Goal: Task Accomplishment & Management: Manage account settings

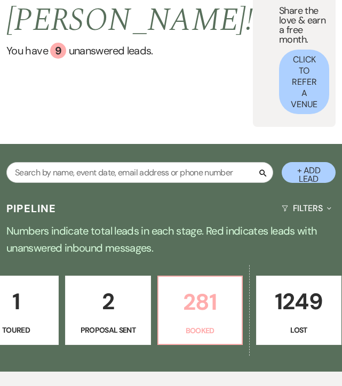
scroll to position [0, 407]
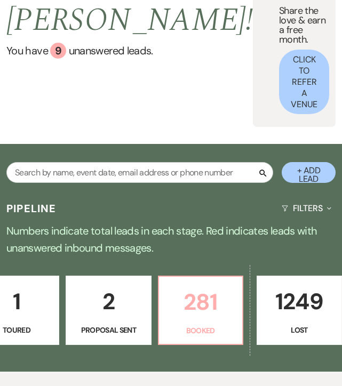
click at [197, 284] on p "281" at bounding box center [200, 302] width 70 height 36
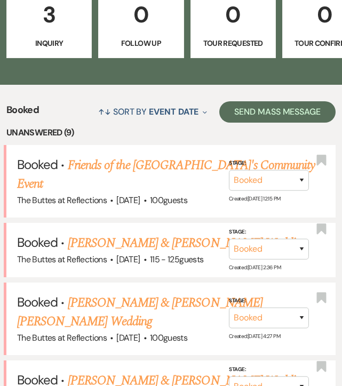
scroll to position [395, 0]
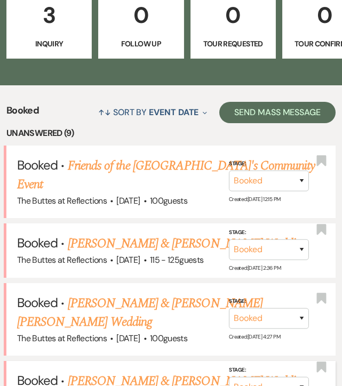
click at [175, 372] on link "Audrey Park & Daniel Wall's Wedding" at bounding box center [187, 381] width 239 height 19
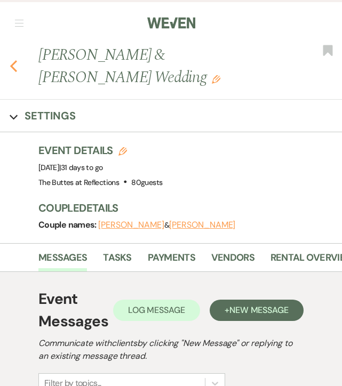
click at [11, 61] on icon "Previous" at bounding box center [14, 66] width 8 height 13
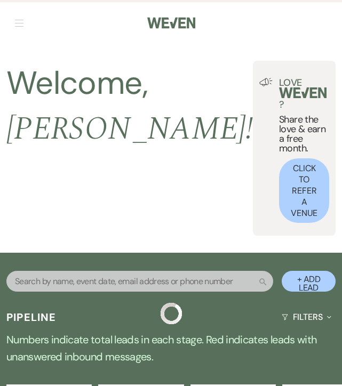
scroll to position [395, 0]
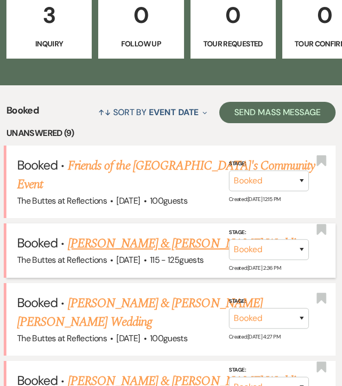
click at [75, 234] on link "Steven Santana & Dalya Parker's Wedding" at bounding box center [187, 243] width 239 height 19
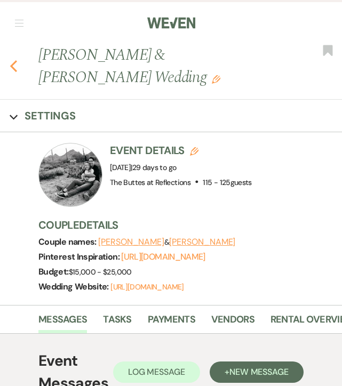
click at [13, 67] on use "button" at bounding box center [13, 66] width 7 height 12
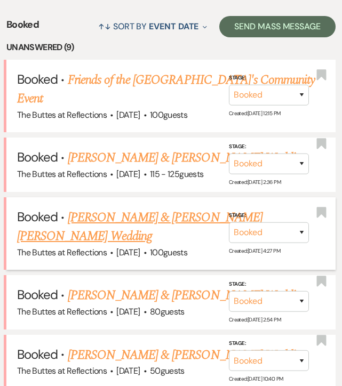
scroll to position [482, 0]
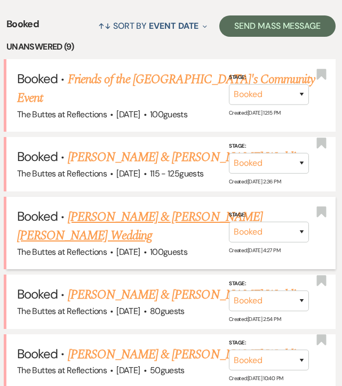
click at [89, 208] on link "Esperanza Ornelas & Jackson Young's Wedding" at bounding box center [139, 227] width 245 height 38
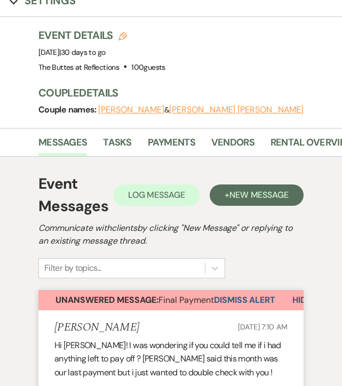
scroll to position [90, 0]
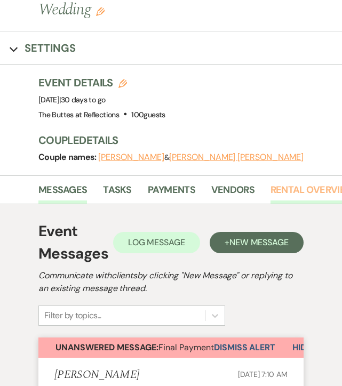
click at [300, 183] on link "Rental Overview" at bounding box center [313, 194] width 84 height 22
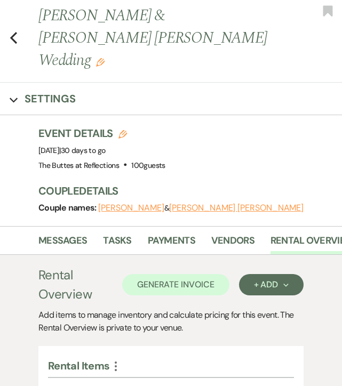
scroll to position [34, 0]
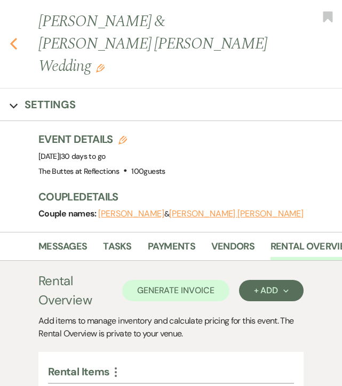
click at [13, 37] on icon "Previous" at bounding box center [14, 43] width 8 height 13
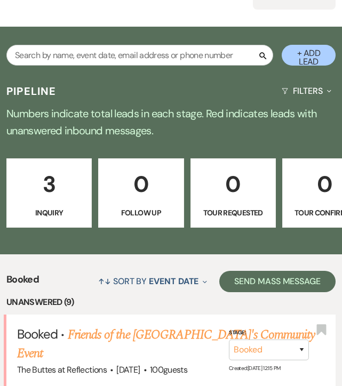
scroll to position [227, 0]
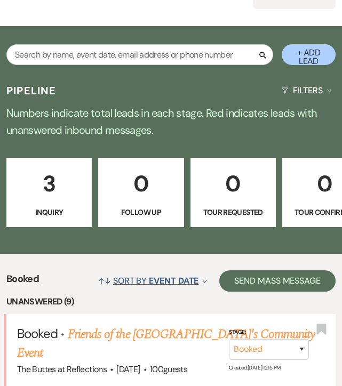
click at [116, 267] on button "↑↓ Sort By Event Date Expand" at bounding box center [152, 281] width 117 height 28
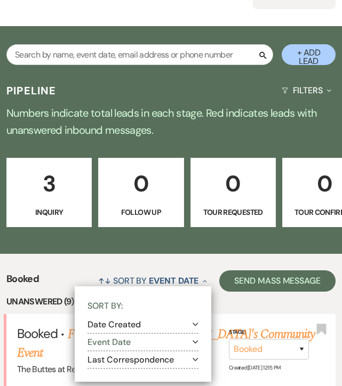
click at [102, 338] on button "Event Date Expand" at bounding box center [143, 342] width 111 height 9
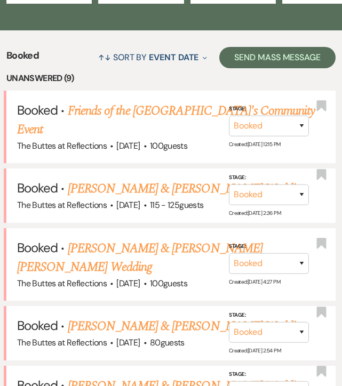
scroll to position [453, 0]
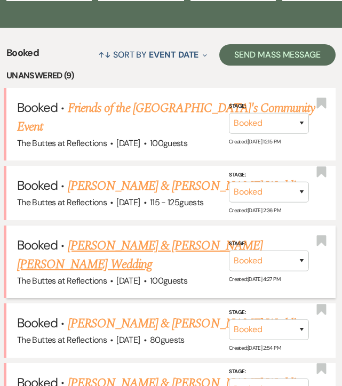
click at [104, 236] on link "Esperanza Ornelas & Jackson Young's Wedding" at bounding box center [139, 255] width 245 height 38
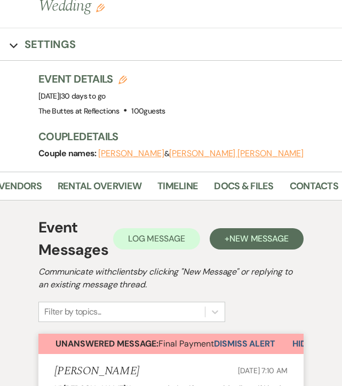
scroll to position [0, 221]
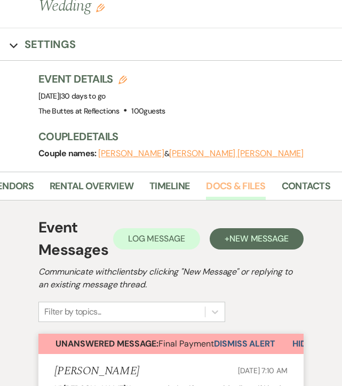
click at [223, 179] on link "Docs & Files" at bounding box center [235, 190] width 59 height 22
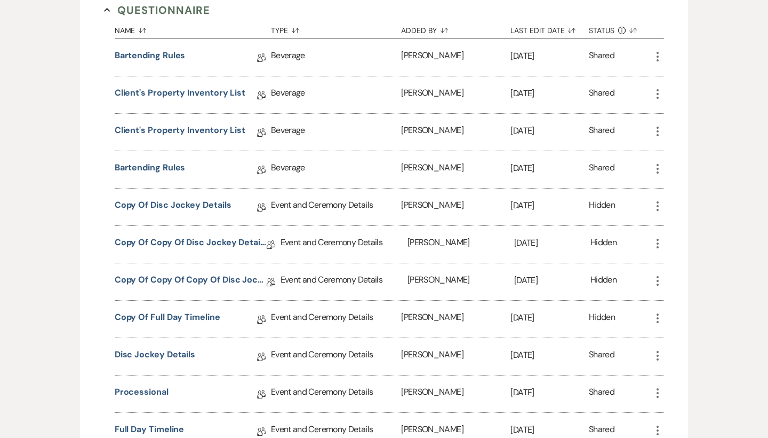
scroll to position [974, 0]
click at [153, 200] on link "Copy of Disc Jockey Details" at bounding box center [173, 208] width 117 height 17
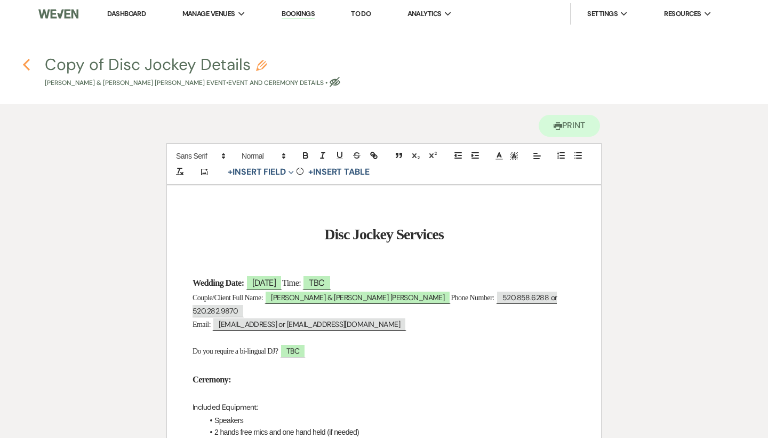
click at [30, 59] on icon "Previous" at bounding box center [26, 64] width 8 height 13
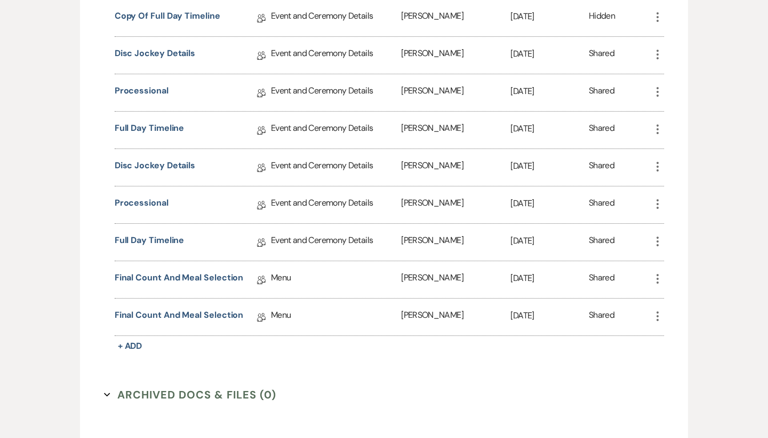
scroll to position [1279, 0]
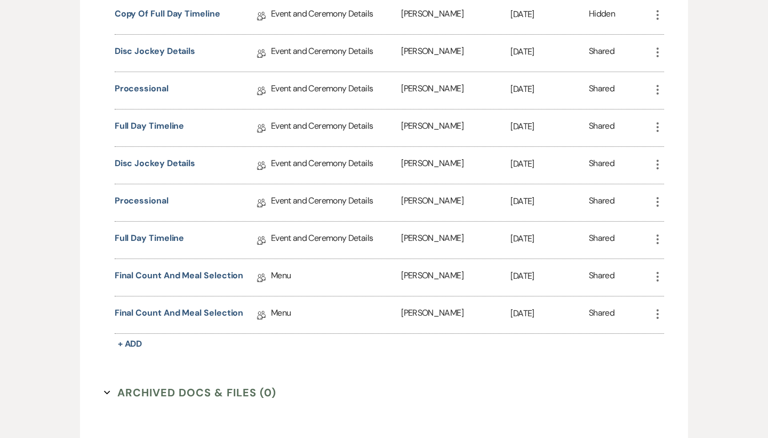
click at [132, 384] on button "Archived Docs & Files (0) Expand" at bounding box center [190, 392] width 172 height 16
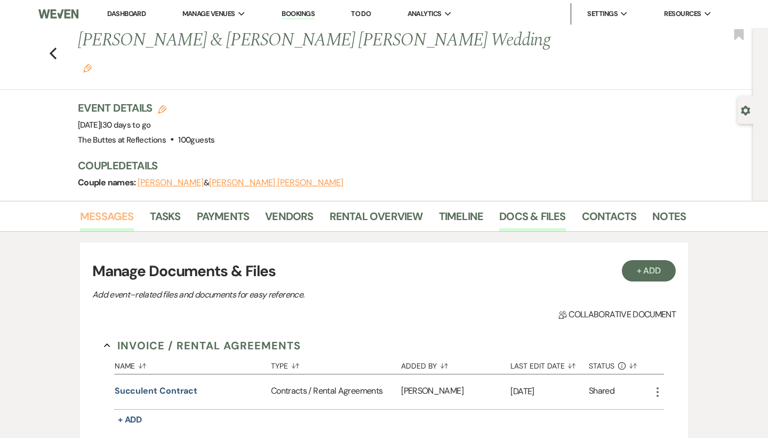
scroll to position [0, 0]
click at [119, 208] on link "Messages" at bounding box center [107, 219] width 54 height 23
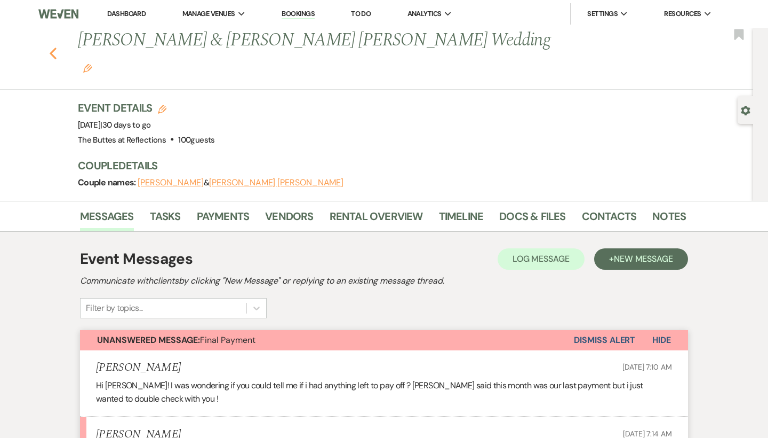
click at [56, 47] on use "button" at bounding box center [53, 53] width 7 height 12
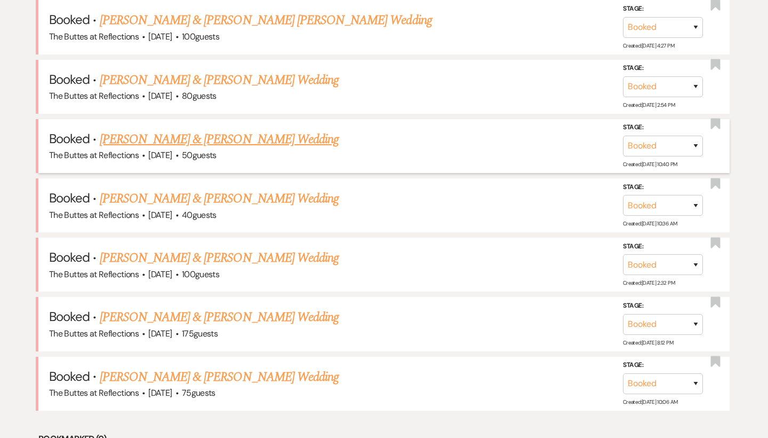
scroll to position [593, 0]
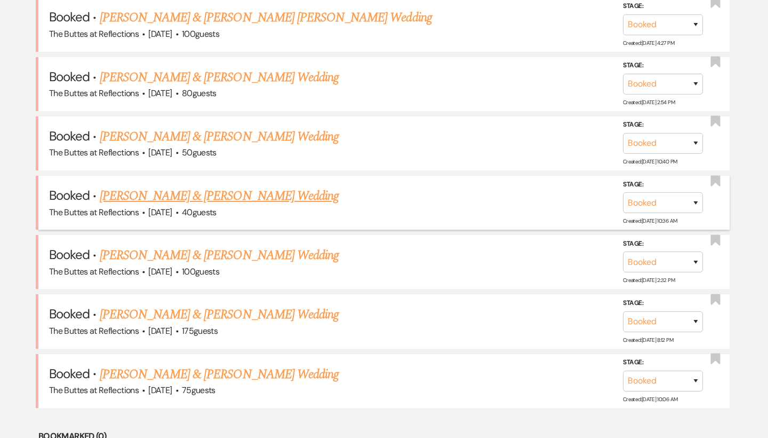
click at [124, 193] on link "[PERSON_NAME] & [PERSON_NAME] Wedding" at bounding box center [219, 195] width 239 height 19
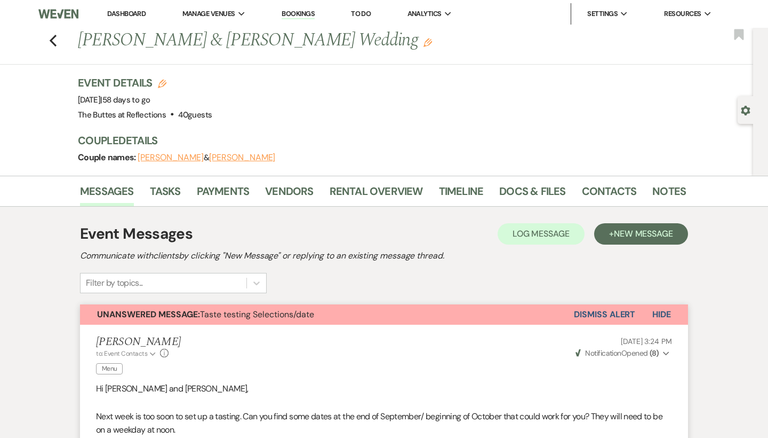
click at [58, 44] on div "Previous Diane Hopkins & Keith Jackson's Wedding Edit Bookmark" at bounding box center [374, 46] width 759 height 37
click at [53, 41] on icon "Previous" at bounding box center [53, 40] width 8 height 13
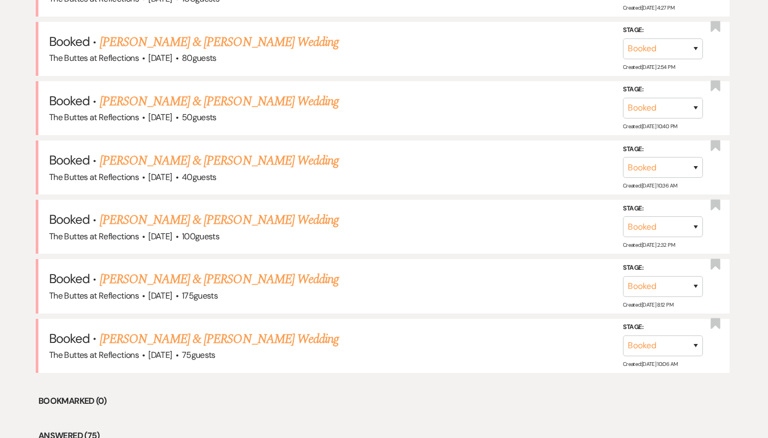
scroll to position [633, 0]
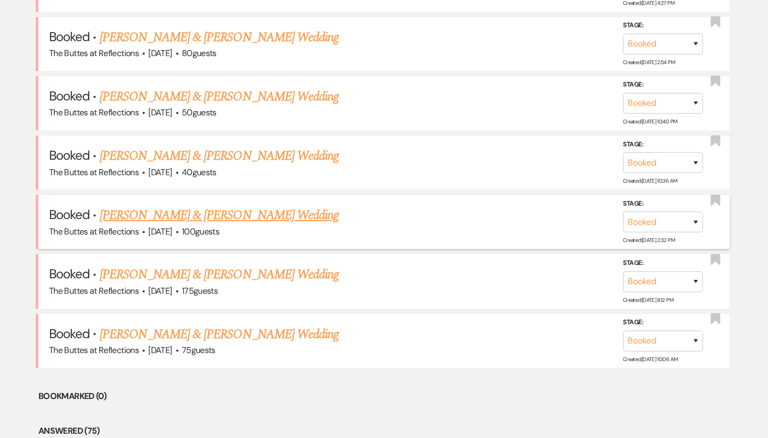
click at [157, 214] on link "Joshua Wade & Amanda Masterson's Wedding" at bounding box center [219, 214] width 239 height 19
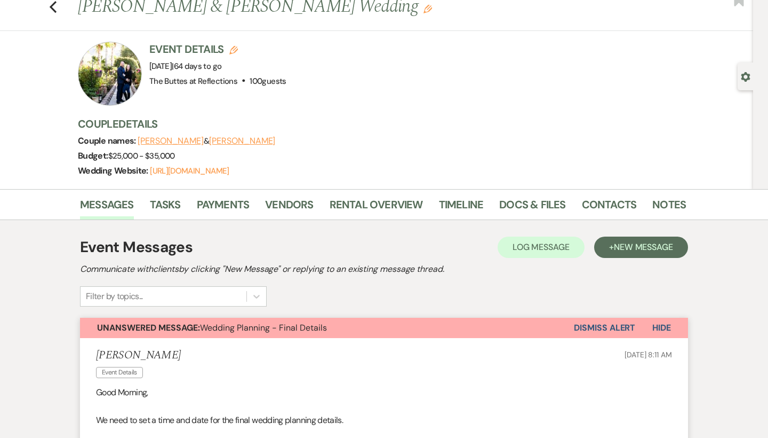
scroll to position [19, 0]
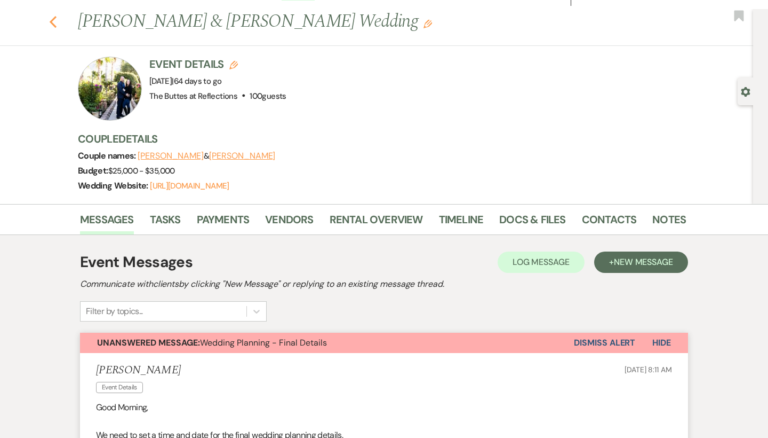
click at [57, 25] on icon "Previous" at bounding box center [53, 21] width 8 height 13
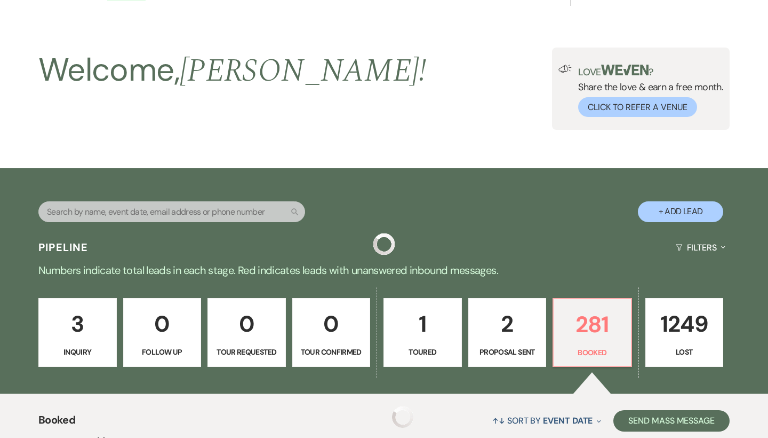
scroll to position [633, 0]
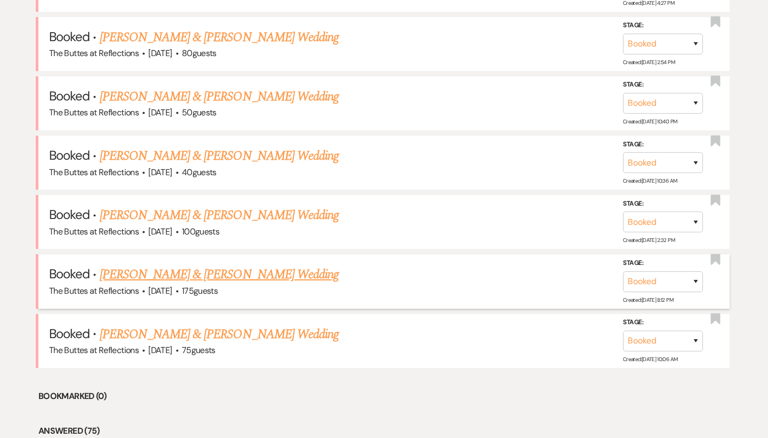
click at [136, 267] on link "Danielle Robillard & Devin James's Wedding" at bounding box center [219, 274] width 239 height 19
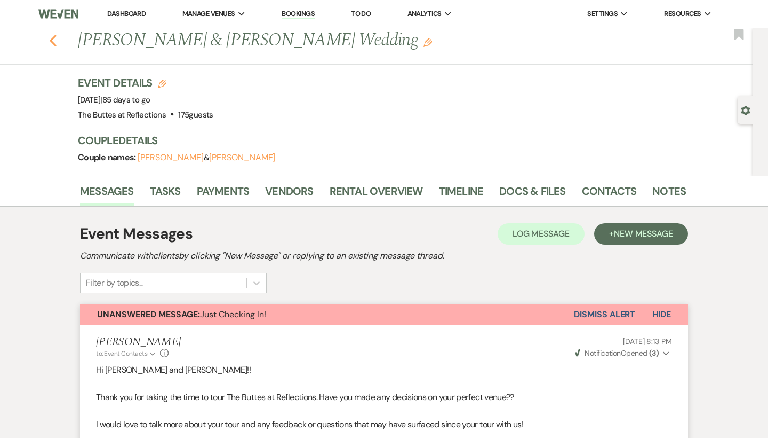
click at [57, 37] on icon "Previous" at bounding box center [53, 40] width 8 height 13
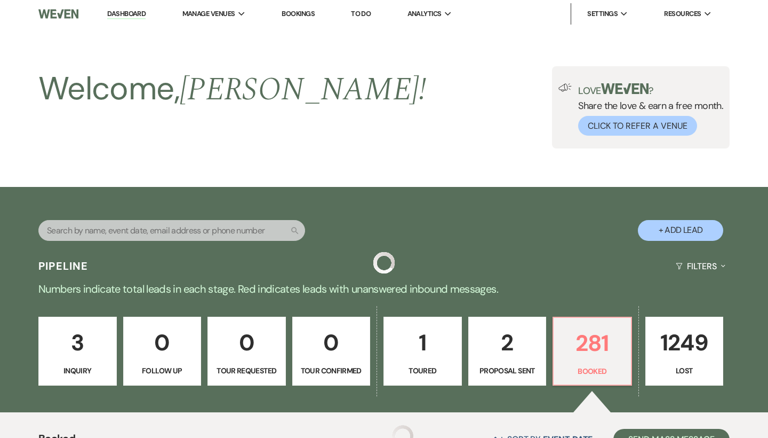
scroll to position [633, 0]
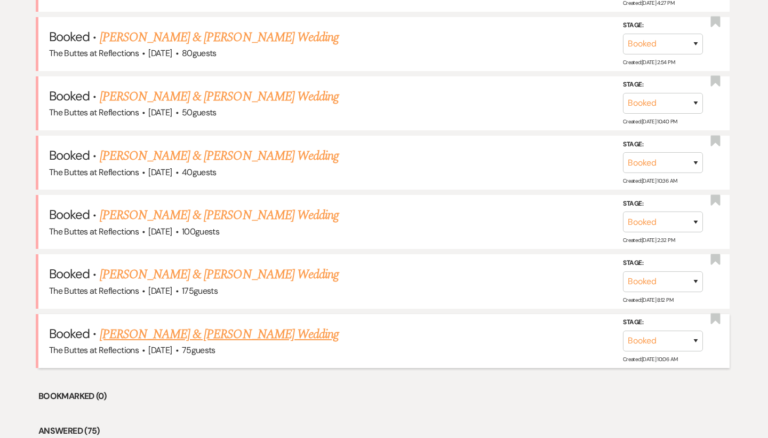
click at [120, 326] on link "Alexis Lopez & Geoffrey Knopf's Wedding" at bounding box center [219, 333] width 239 height 19
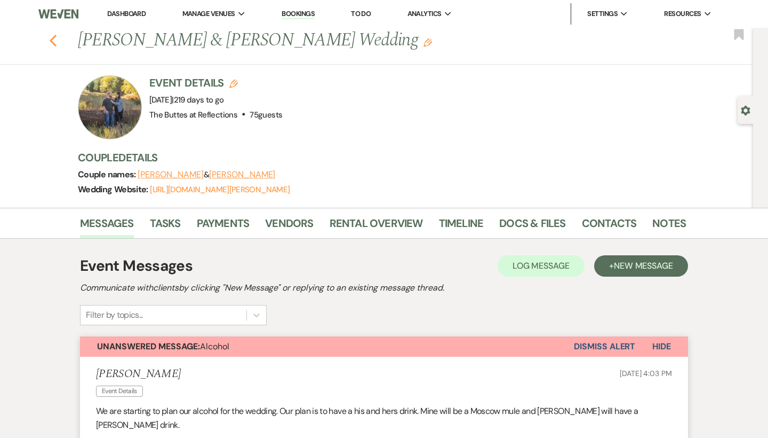
click at [52, 41] on use "button" at bounding box center [53, 41] width 7 height 12
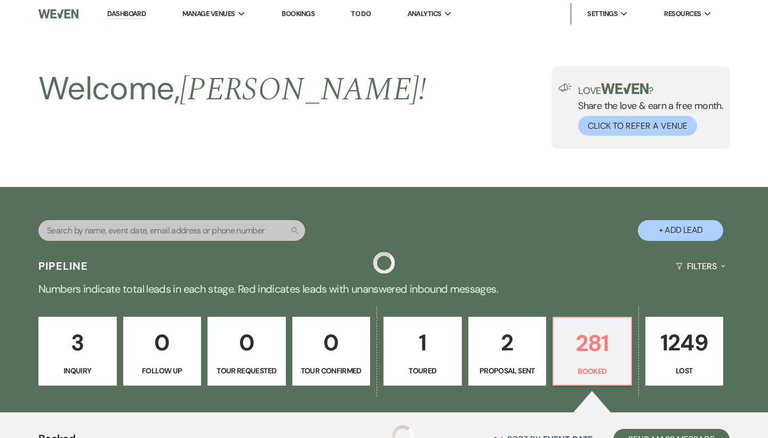
scroll to position [633, 0]
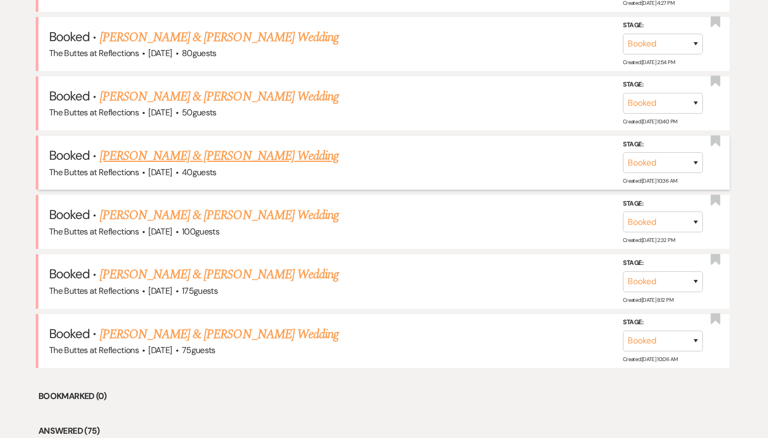
click at [166, 154] on link "[PERSON_NAME] & [PERSON_NAME] Wedding" at bounding box center [219, 155] width 239 height 19
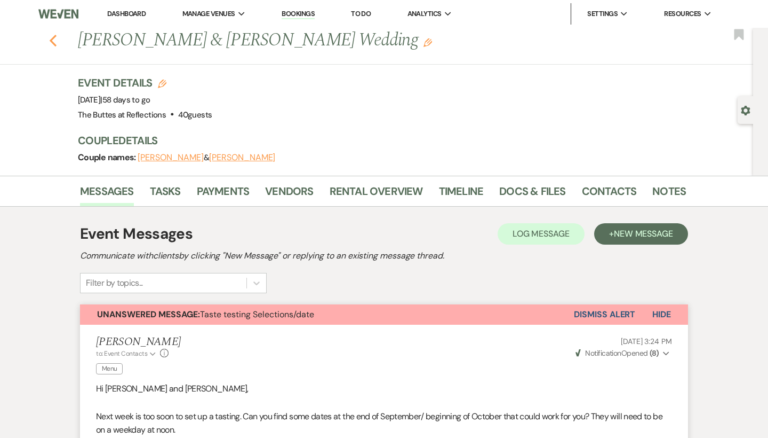
click at [54, 40] on icon "Previous" at bounding box center [53, 40] width 8 height 13
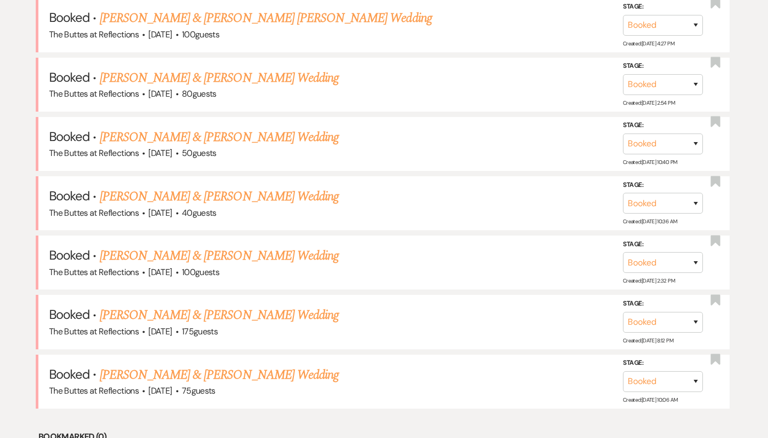
scroll to position [592, 0]
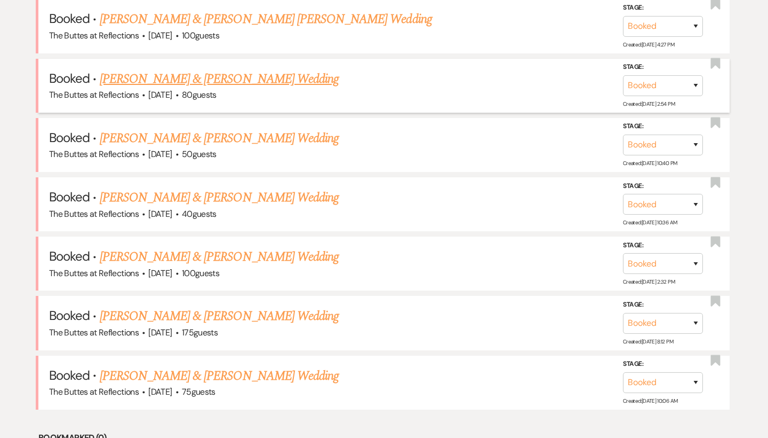
click at [145, 96] on span "·" at bounding box center [143, 96] width 3 height 0
click at [139, 74] on link "Audrey Park & Daniel Wall's Wedding" at bounding box center [219, 78] width 239 height 19
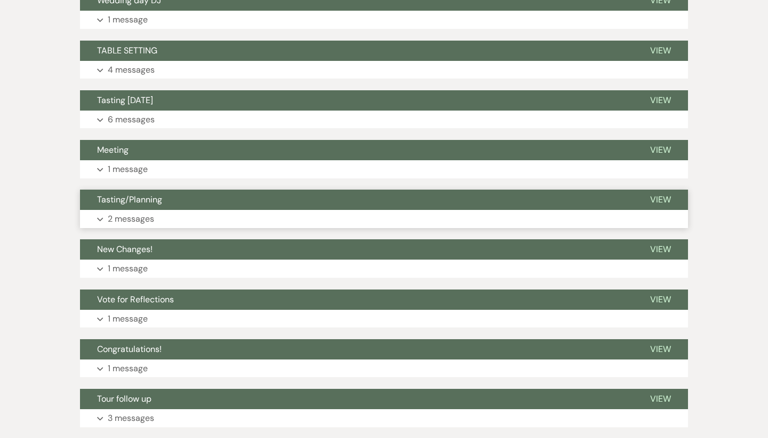
scroll to position [791, 0]
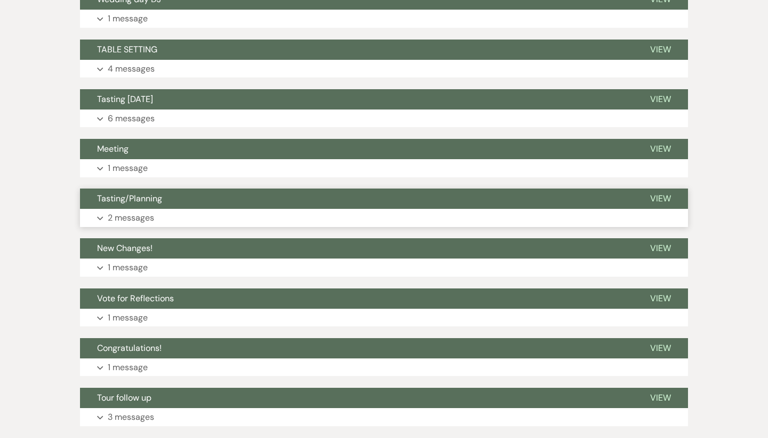
click at [241, 201] on button "Tasting/Planning" at bounding box center [356, 198] width 553 height 20
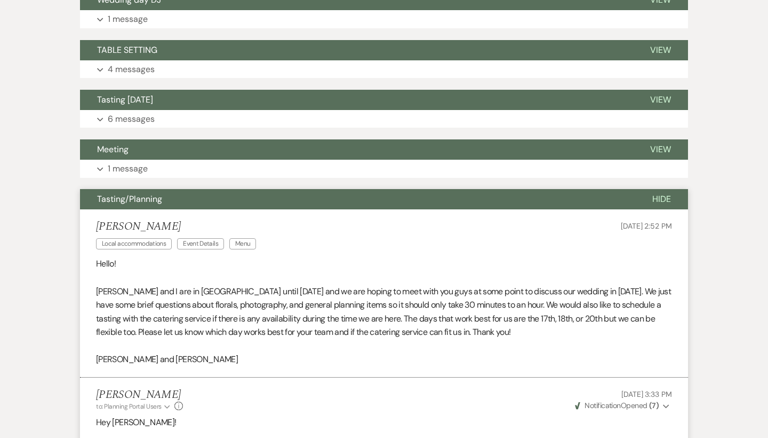
scroll to position [788, 0]
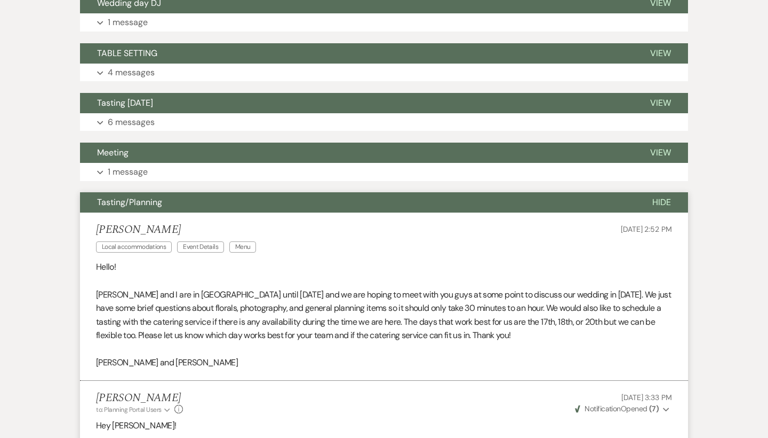
click at [200, 201] on button "Tasting/Planning" at bounding box center [358, 202] width 556 height 20
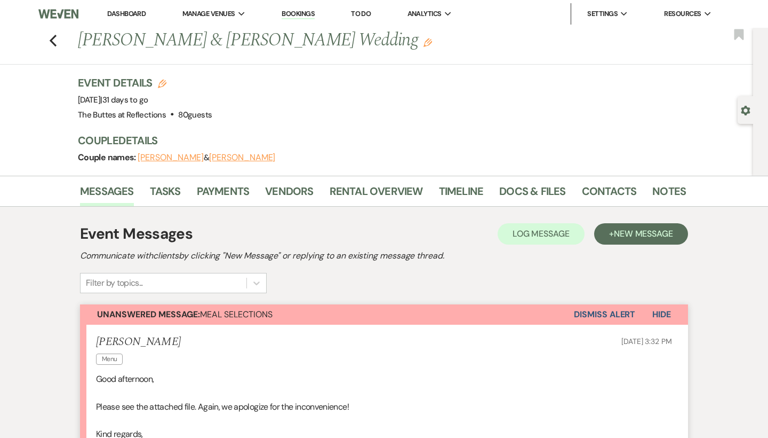
scroll to position [0, 0]
click at [122, 10] on link "Dashboard" at bounding box center [126, 13] width 38 height 9
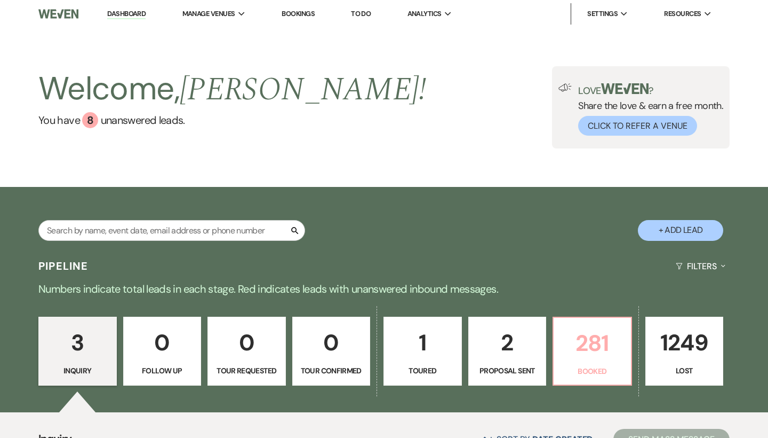
click at [342, 346] on p "281" at bounding box center [592, 343] width 65 height 36
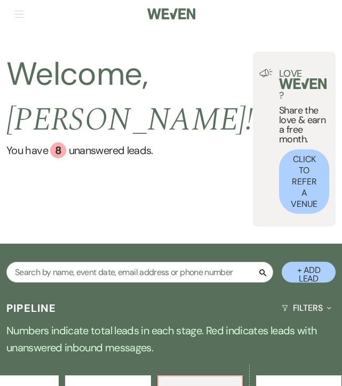
scroll to position [0, 407]
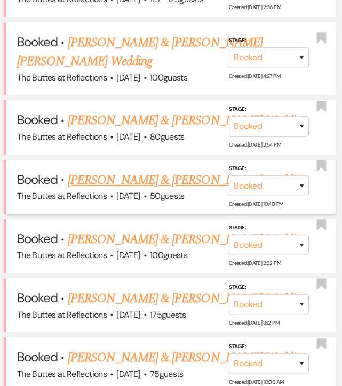
scroll to position [657, 0]
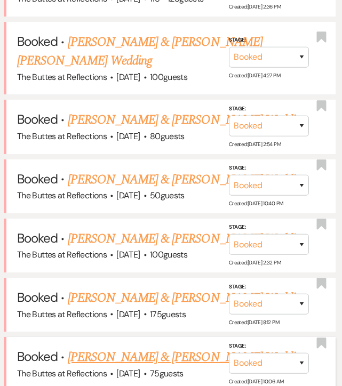
click at [92, 348] on link "Alexis Lopez & Geoffrey Knopf's Wedding" at bounding box center [187, 357] width 239 height 19
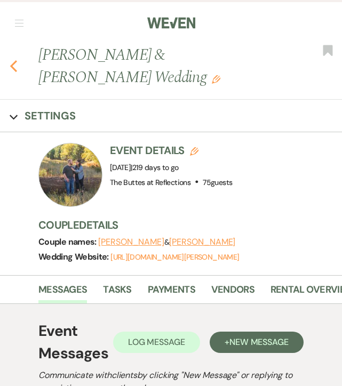
click at [13, 65] on use "button" at bounding box center [13, 66] width 7 height 12
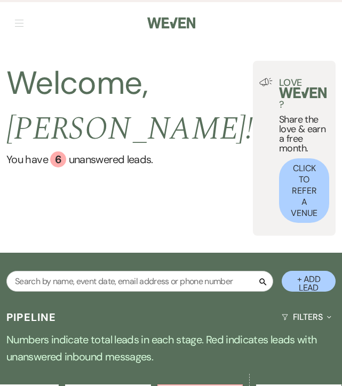
scroll to position [0, 407]
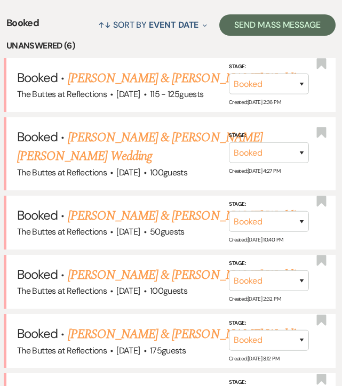
scroll to position [486, 0]
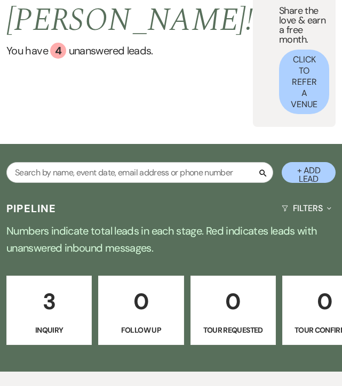
scroll to position [98, 0]
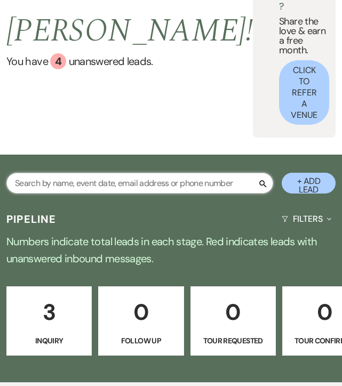
click at [132, 173] on input "text" at bounding box center [139, 183] width 267 height 21
type input "hopkins"
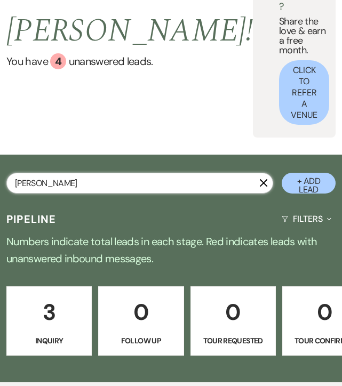
select select "8"
select select "5"
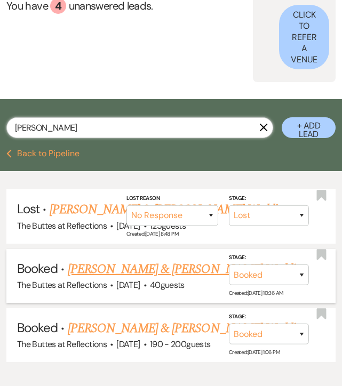
scroll to position [153, 0]
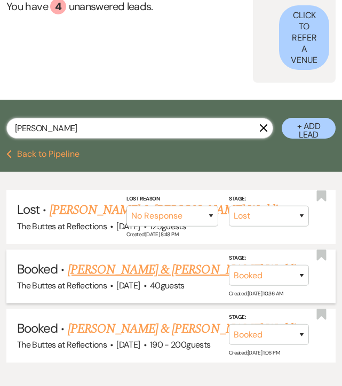
type input "hopkins"
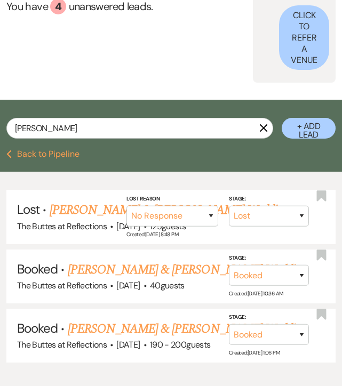
drag, startPoint x: 121, startPoint y: 197, endPoint x: 126, endPoint y: 196, distance: 5.4
click at [122, 260] on link "[PERSON_NAME] & [PERSON_NAME] Wedding" at bounding box center [187, 269] width 239 height 19
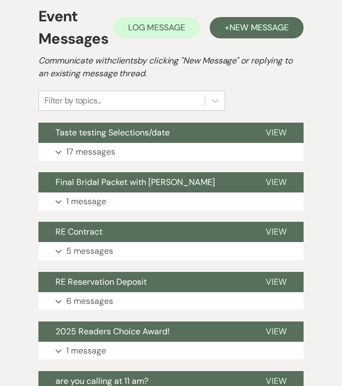
scroll to position [216, 0]
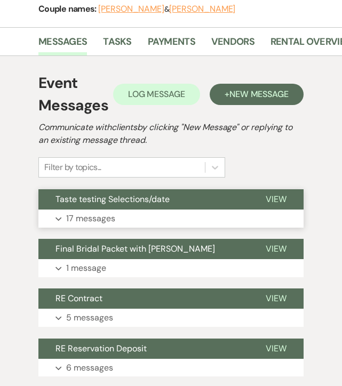
click at [164, 207] on button "Taste testing Selections/date" at bounding box center [143, 199] width 210 height 20
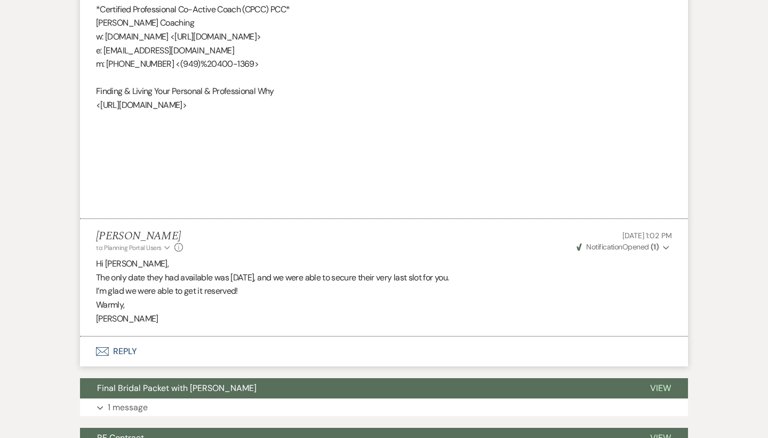
scroll to position [2882, 0]
